Goal: Transaction & Acquisition: Purchase product/service

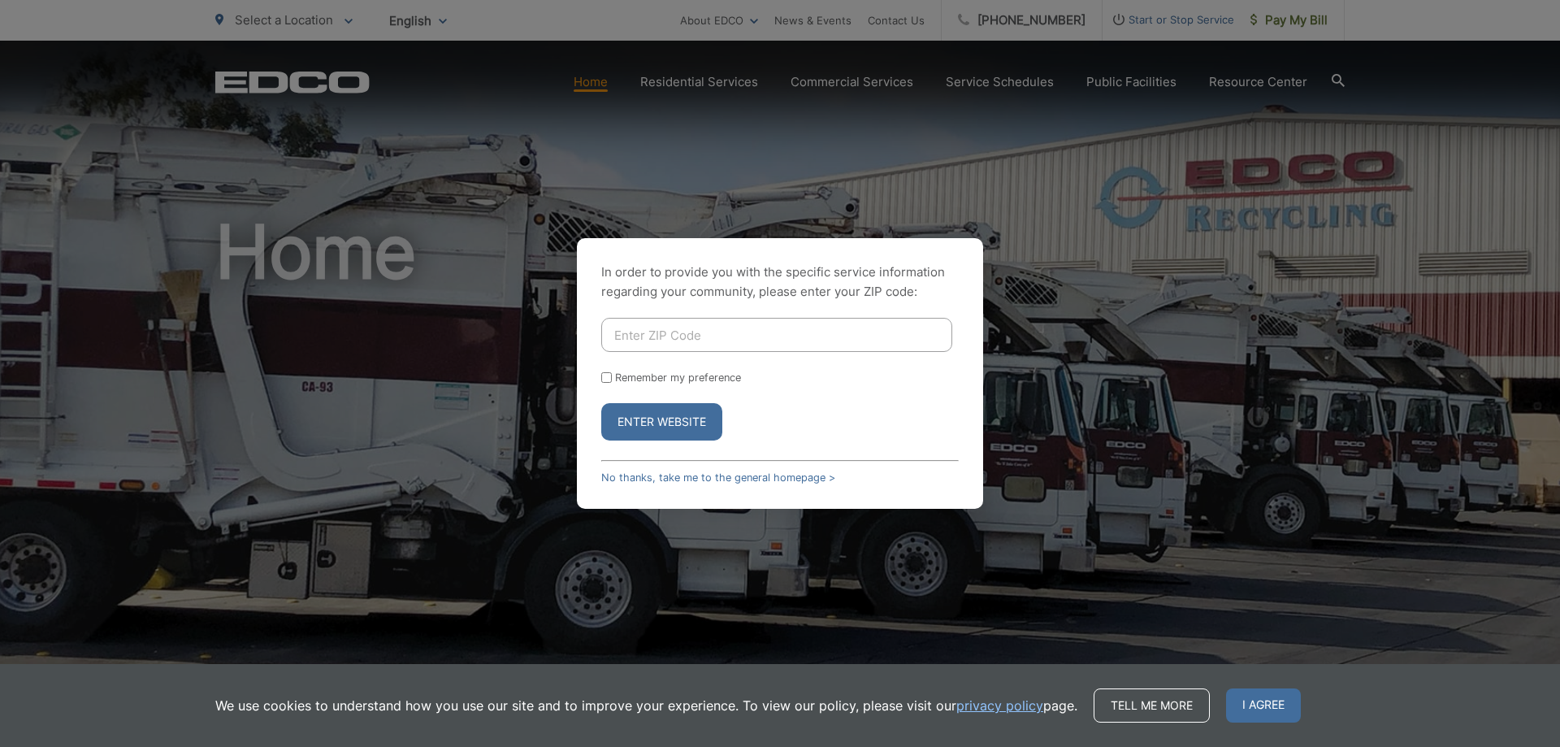
click at [648, 329] on input "Enter ZIP Code" at bounding box center [776, 335] width 351 height 34
type input "92081"
click at [602, 376] on input "Remember my preference" at bounding box center [606, 377] width 11 height 11
checkbox input "true"
click at [654, 415] on button "Enter Website" at bounding box center [661, 421] width 121 height 37
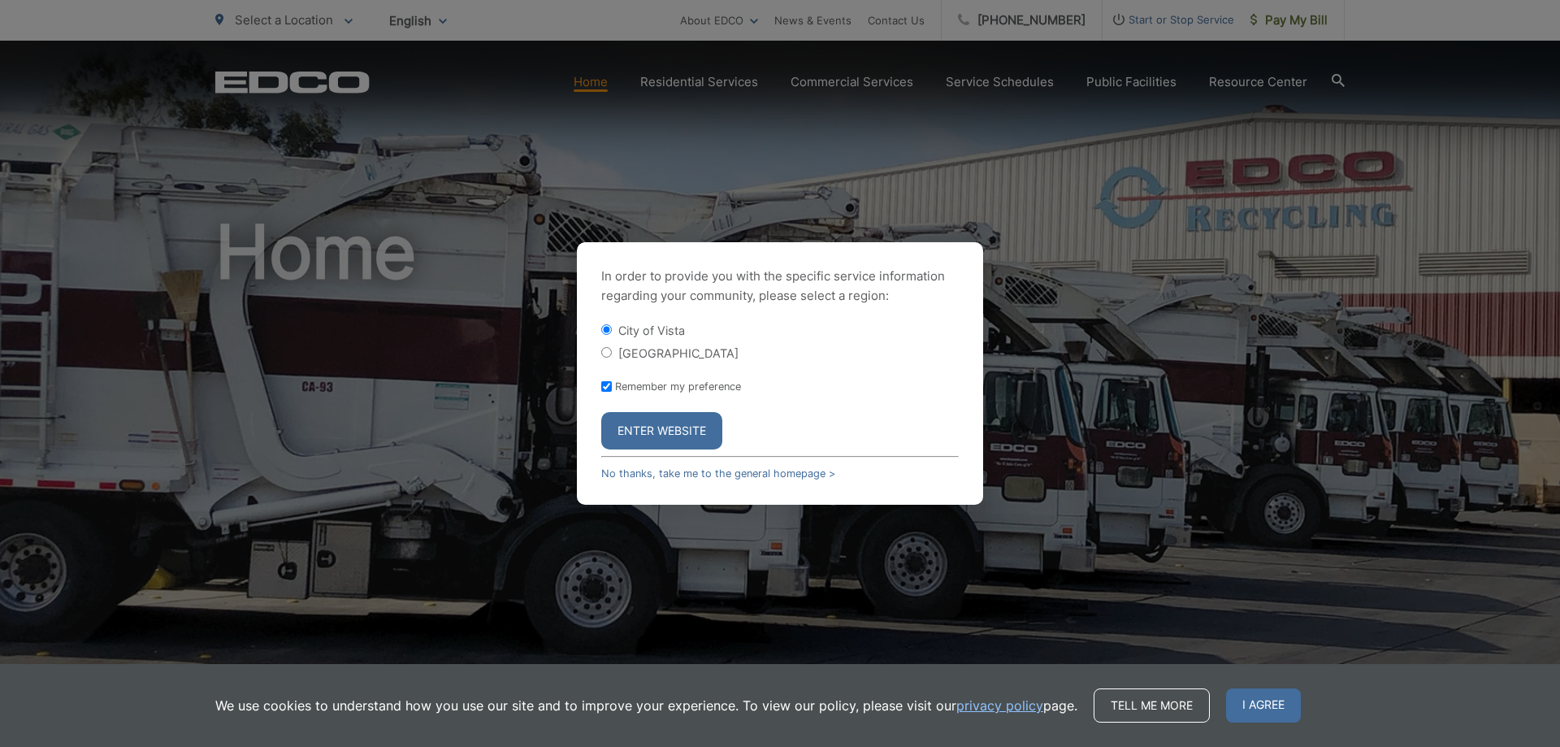
click at [662, 426] on button "Enter Website" at bounding box center [661, 430] width 121 height 37
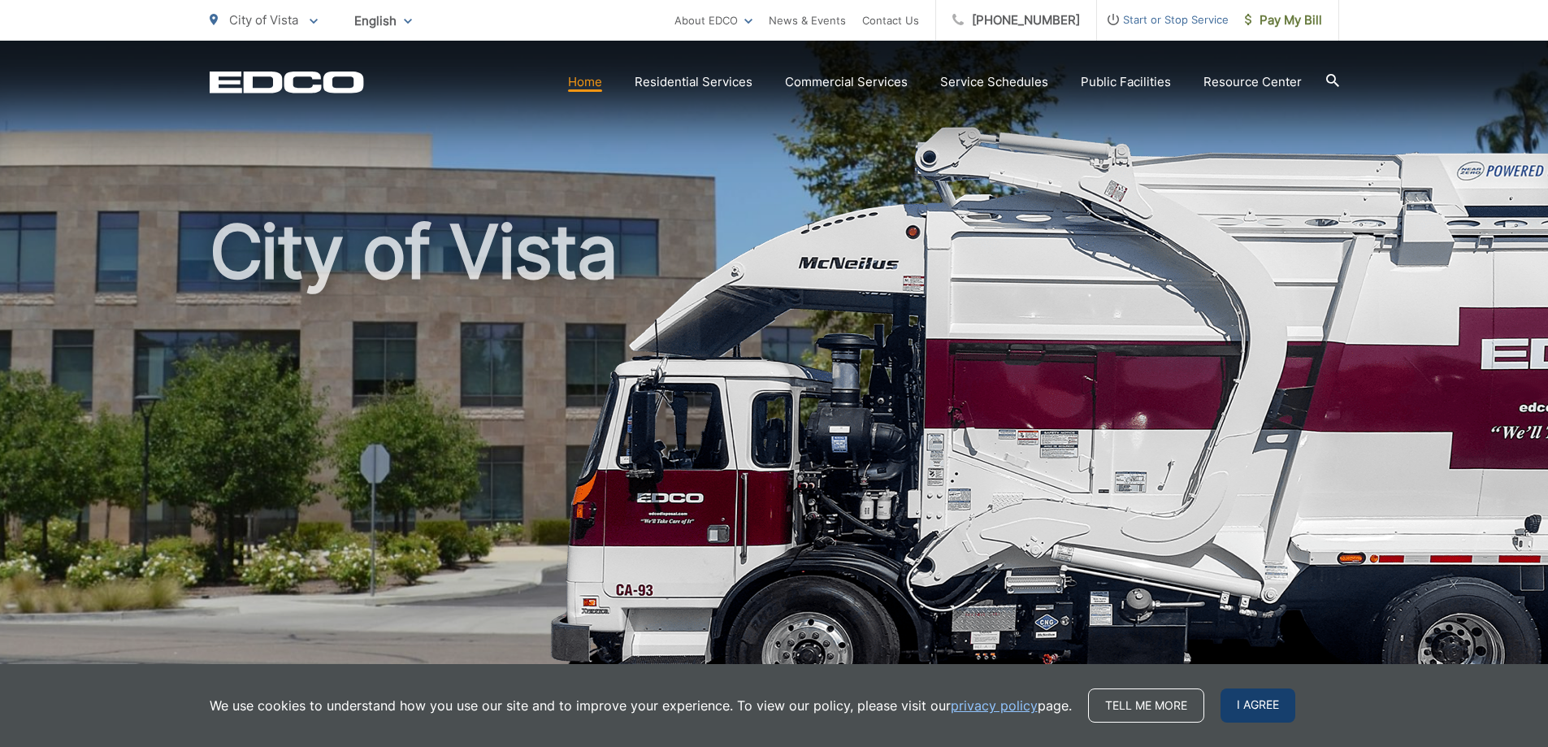
click at [1230, 707] on span "I agree" at bounding box center [1258, 705] width 75 height 34
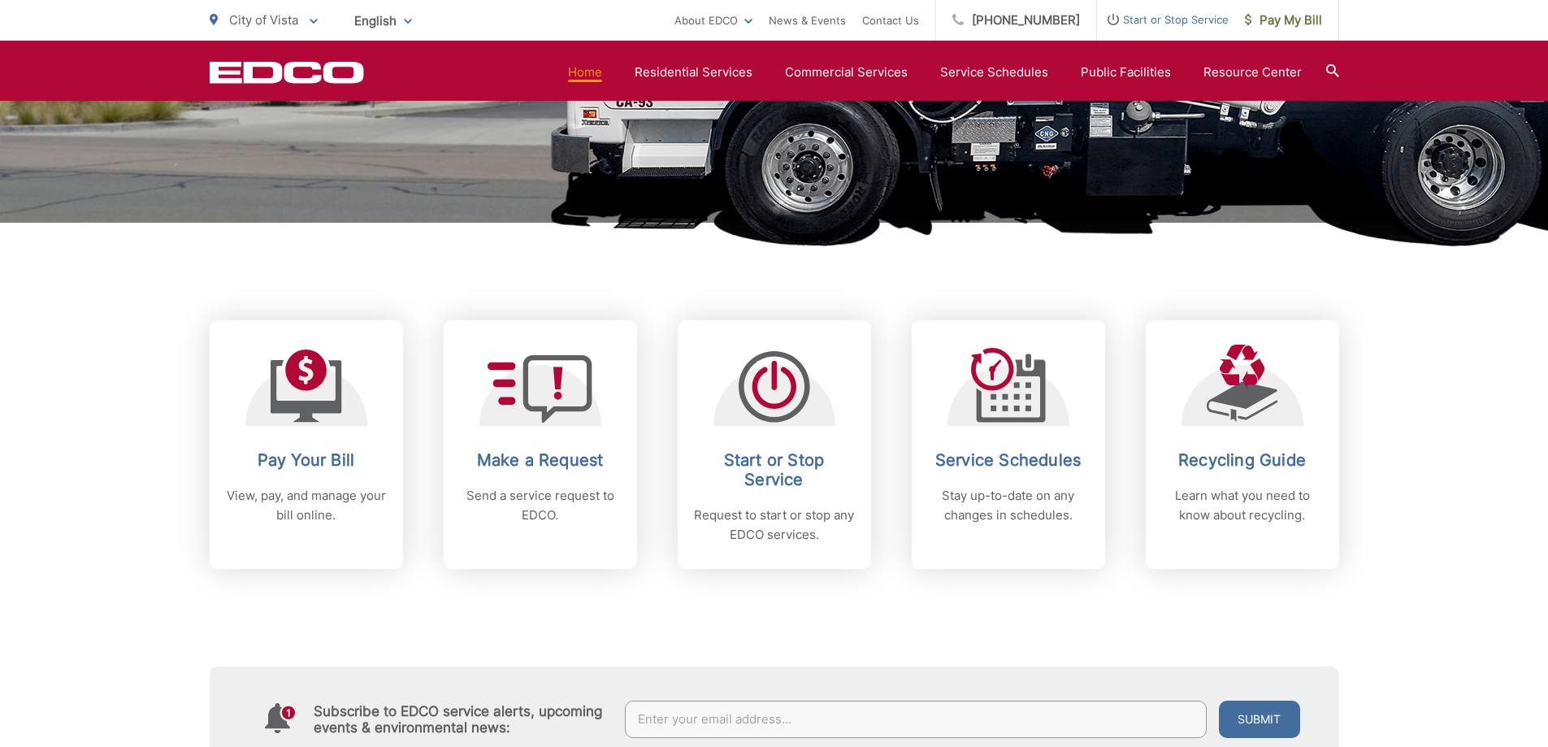
scroll to position [488, 0]
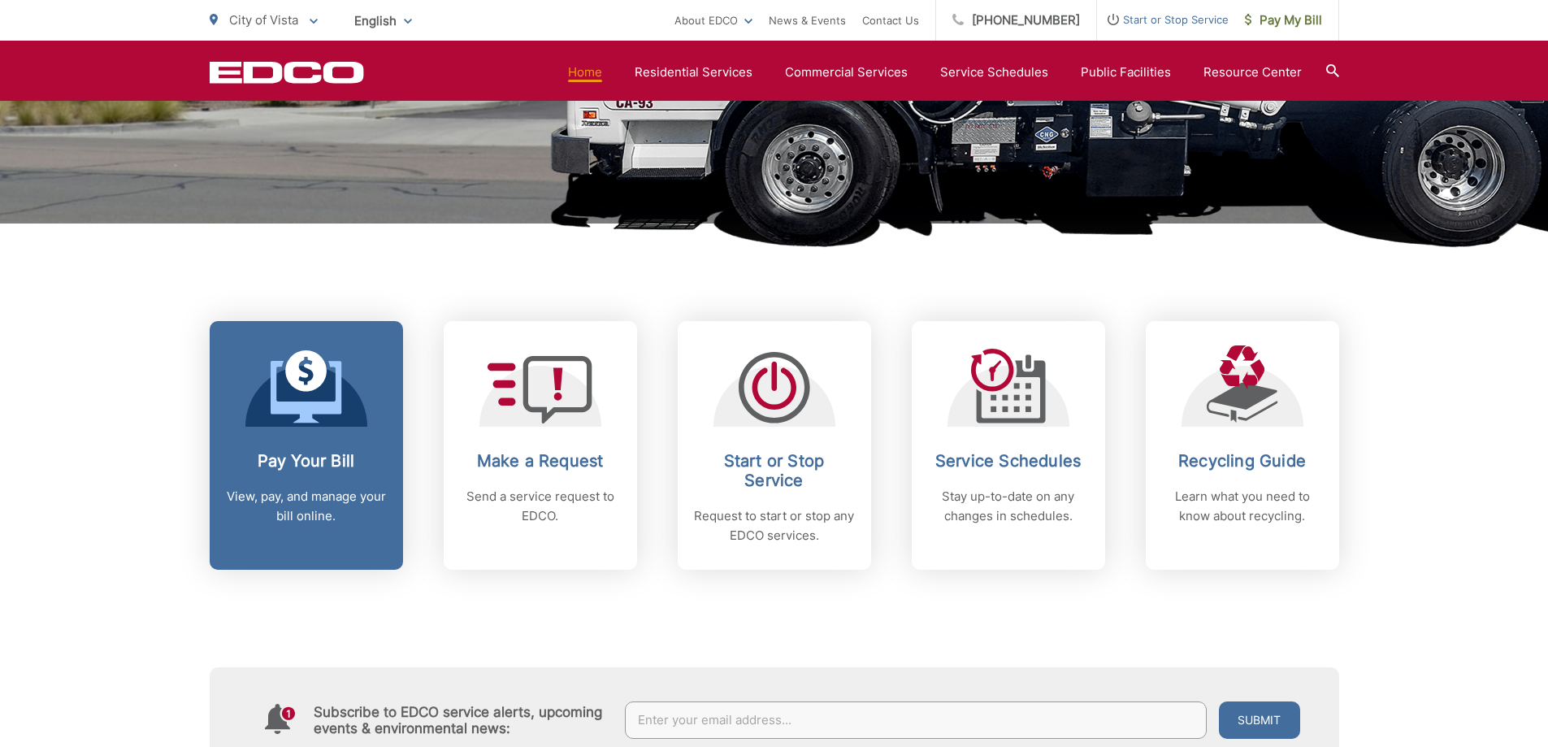
click at [344, 408] on div at bounding box center [306, 385] width 122 height 81
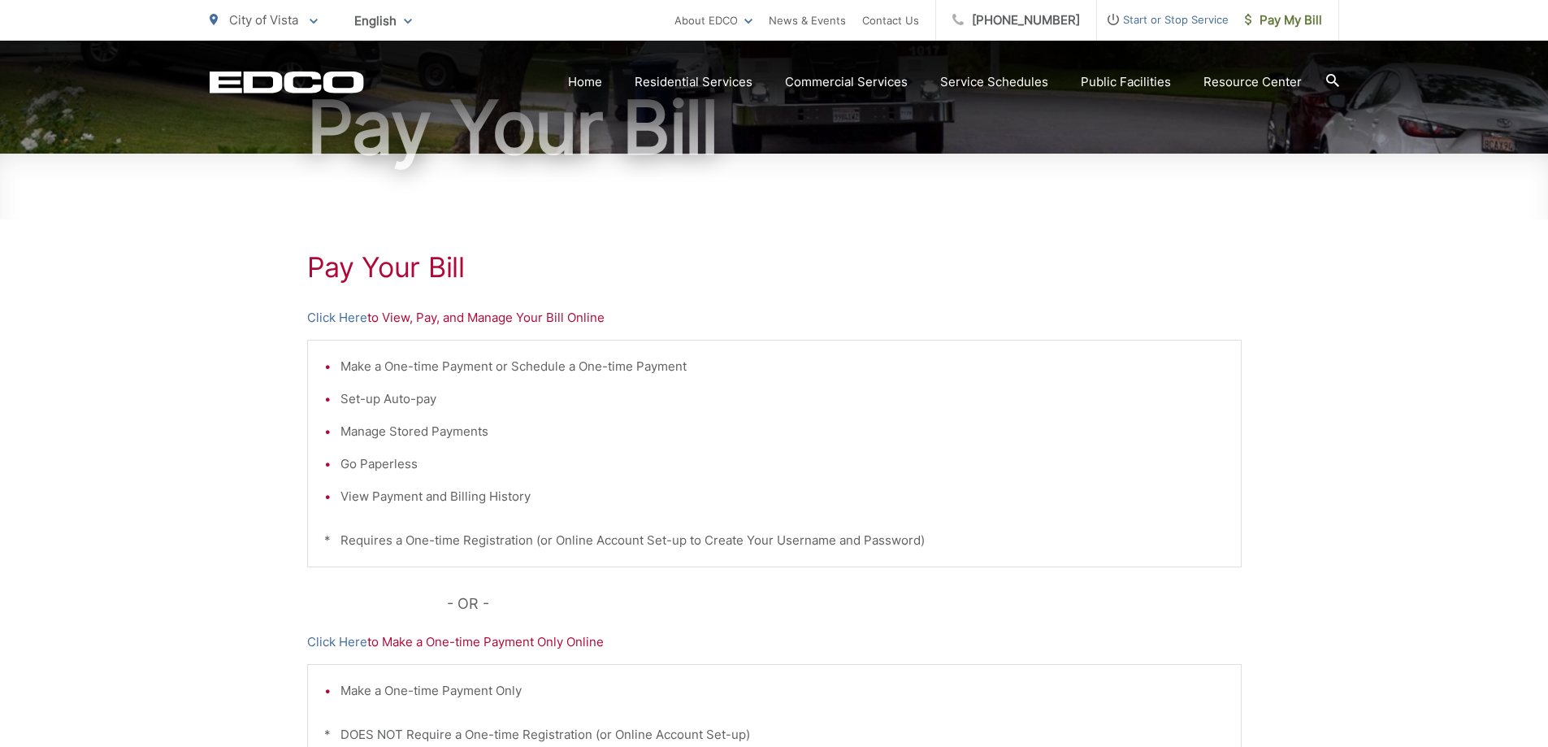
scroll to position [165, 0]
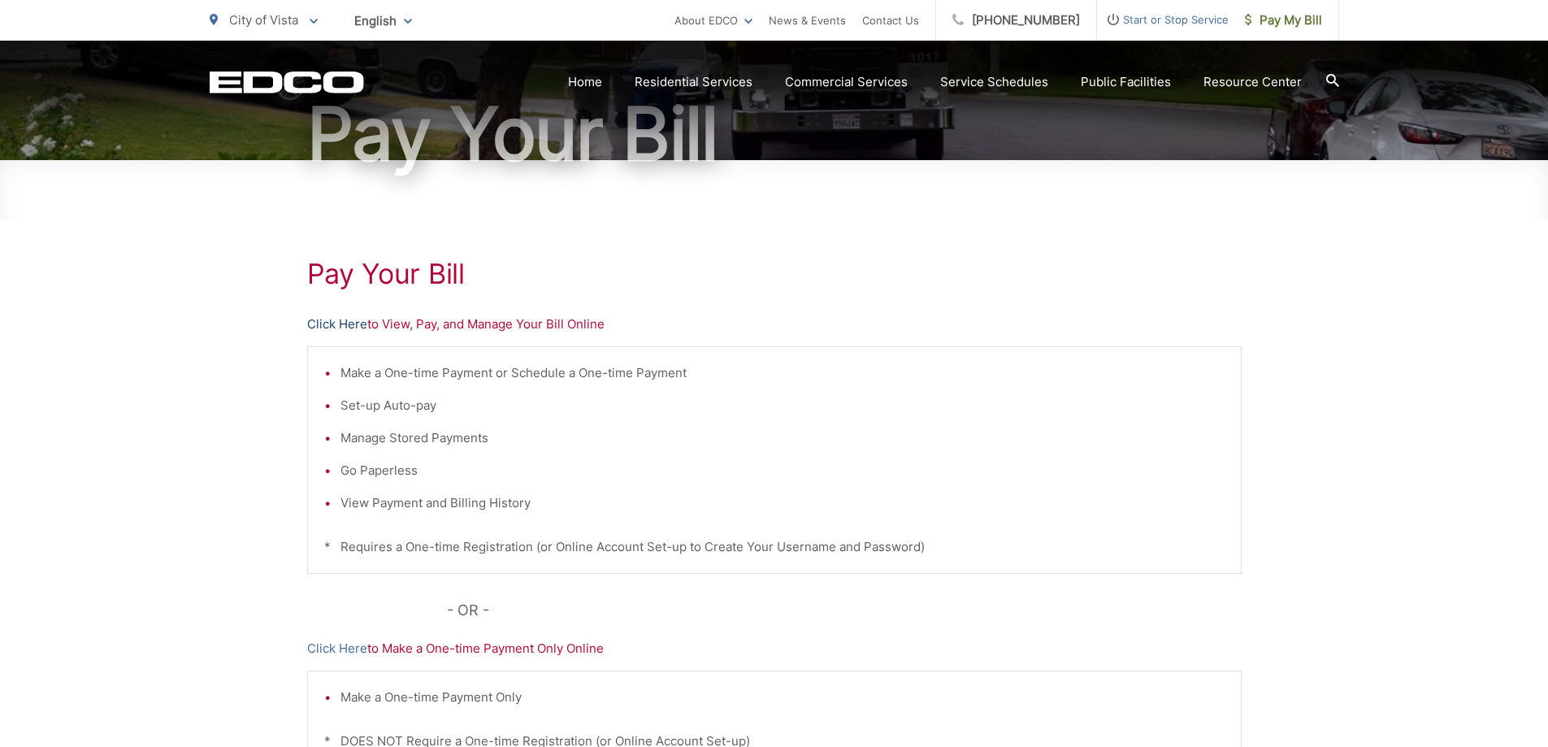
click at [330, 321] on link "Click Here" at bounding box center [337, 325] width 60 height 20
